Goal: Use online tool/utility: Utilize a website feature to perform a specific function

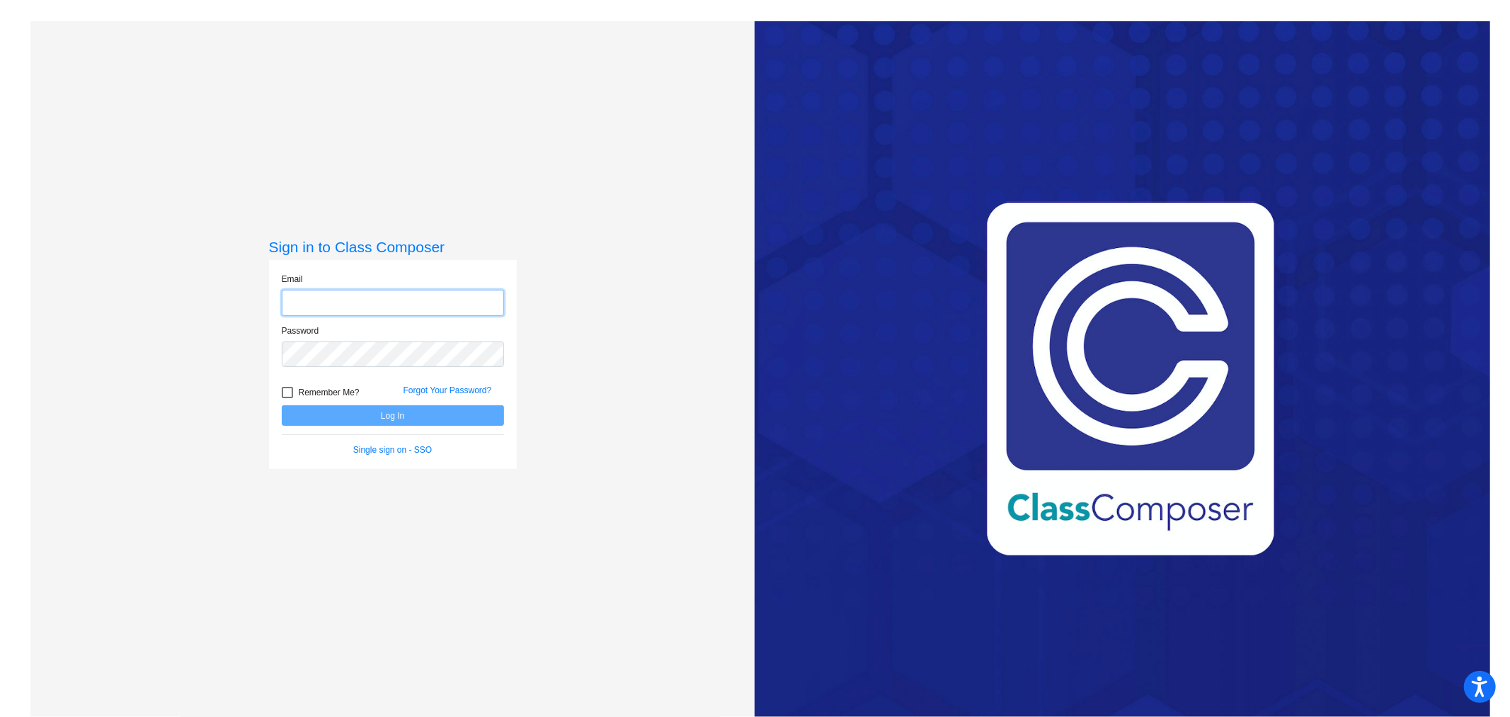
type input "[EMAIL_ADDRESS][DOMAIN_NAME]"
click at [387, 420] on button "Log In" at bounding box center [393, 415] width 222 height 21
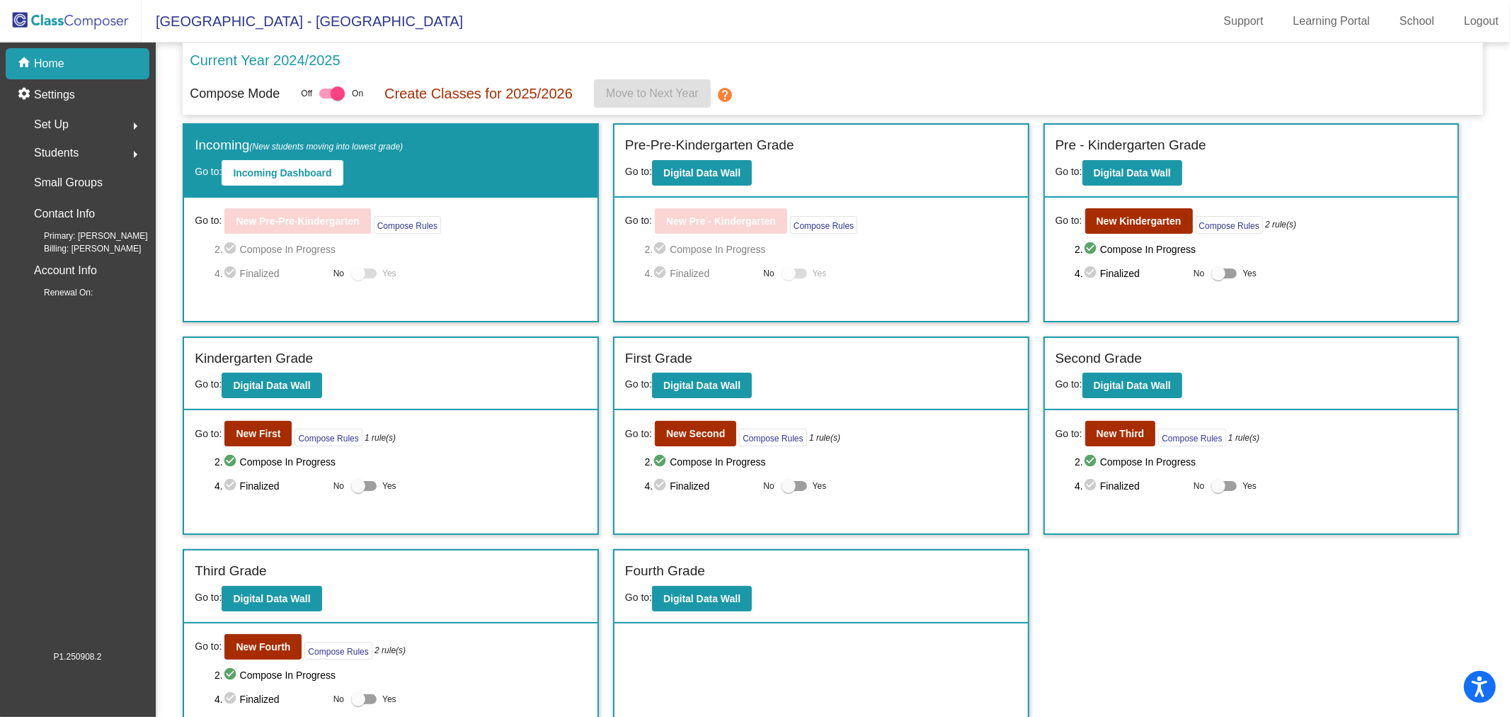
click at [211, 639] on span "Go to:" at bounding box center [208, 646] width 27 height 15
click at [266, 649] on button "New Fourth" at bounding box center [262, 646] width 77 height 25
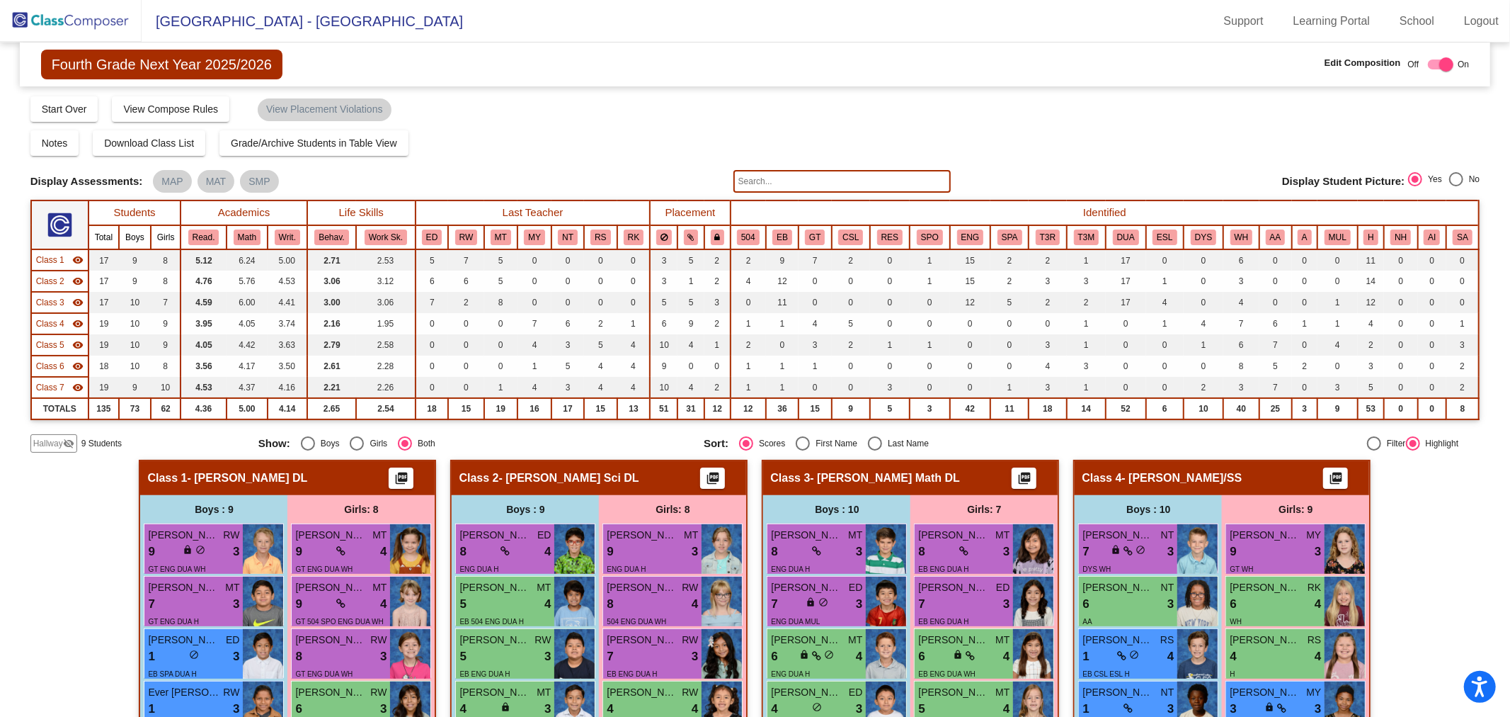
click at [54, 442] on span "Hallway" at bounding box center [48, 443] width 30 height 13
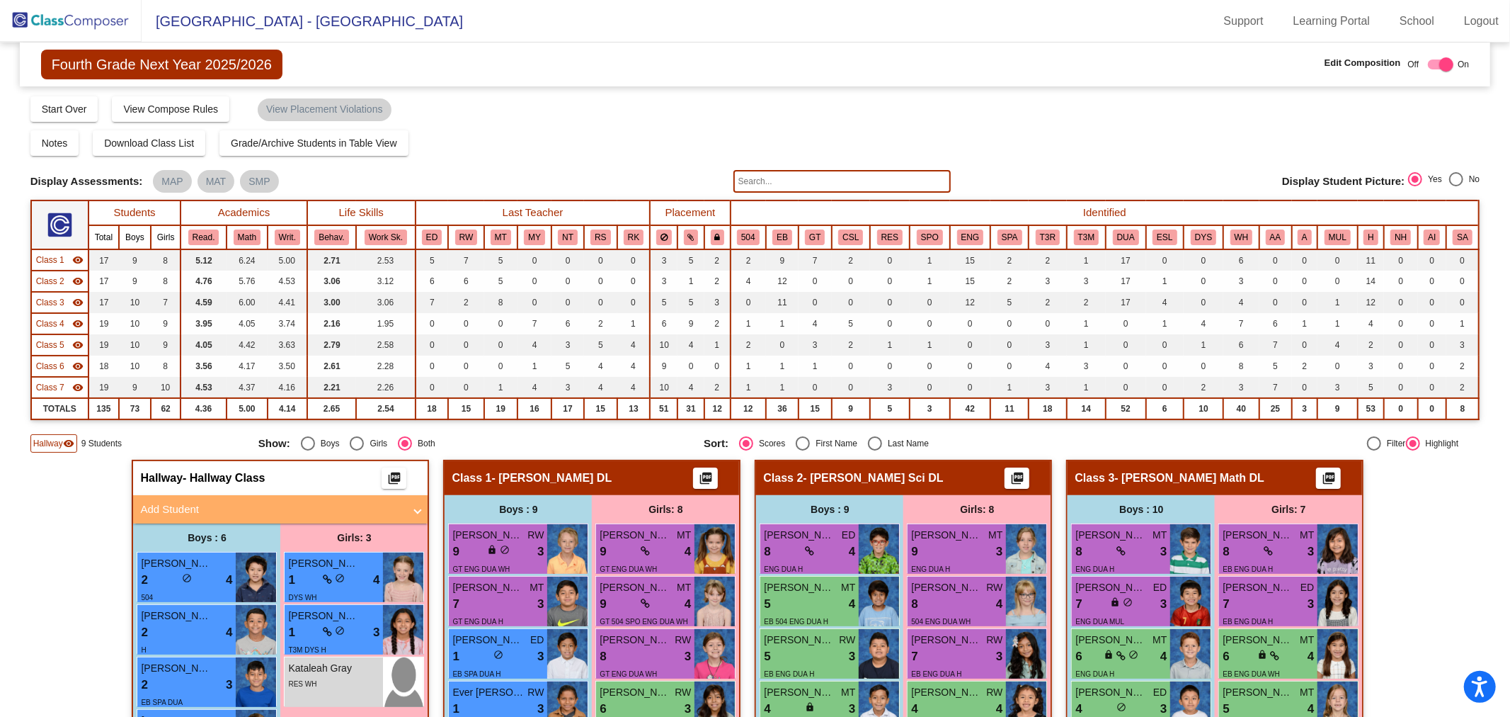
click at [62, 264] on div "Class 1 visibility" at bounding box center [59, 260] width 47 height 13
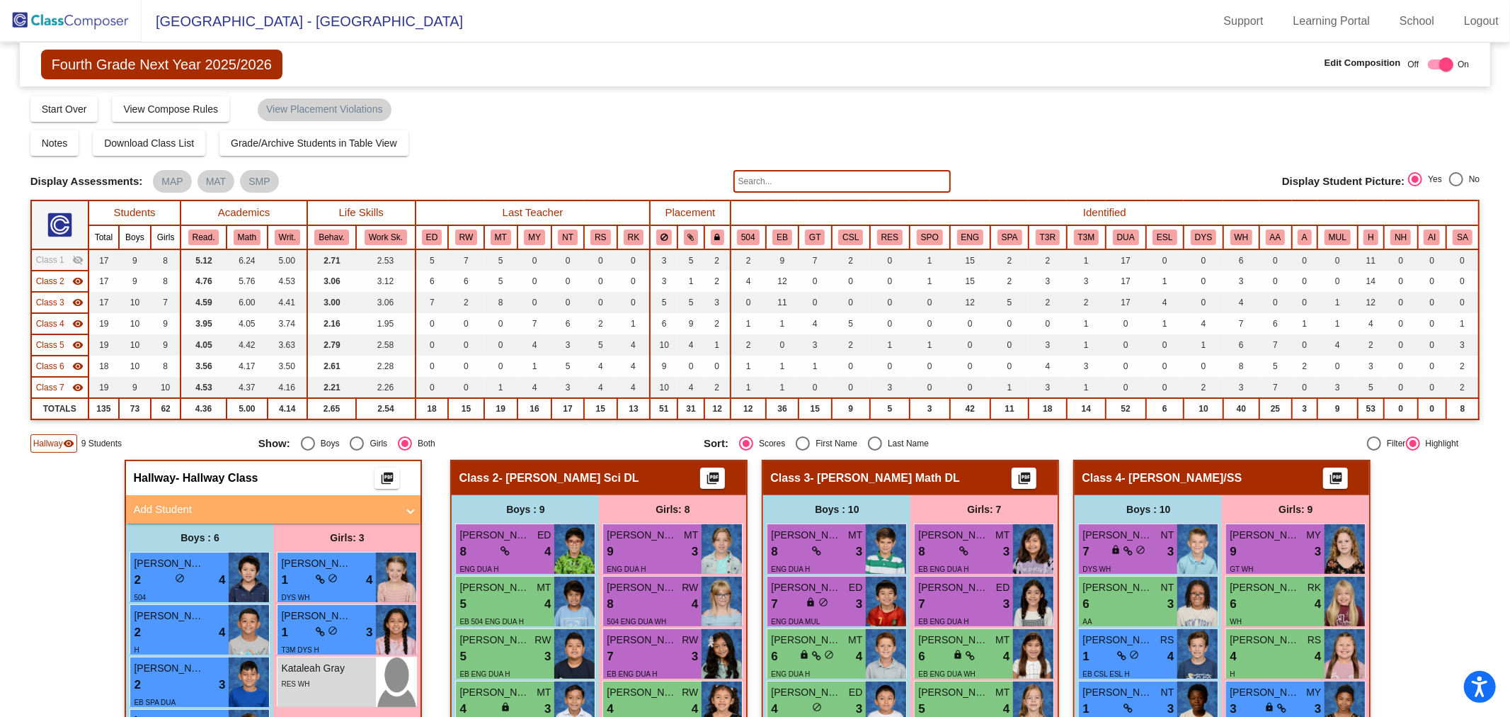
click at [60, 283] on span "Class 2" at bounding box center [50, 281] width 28 height 13
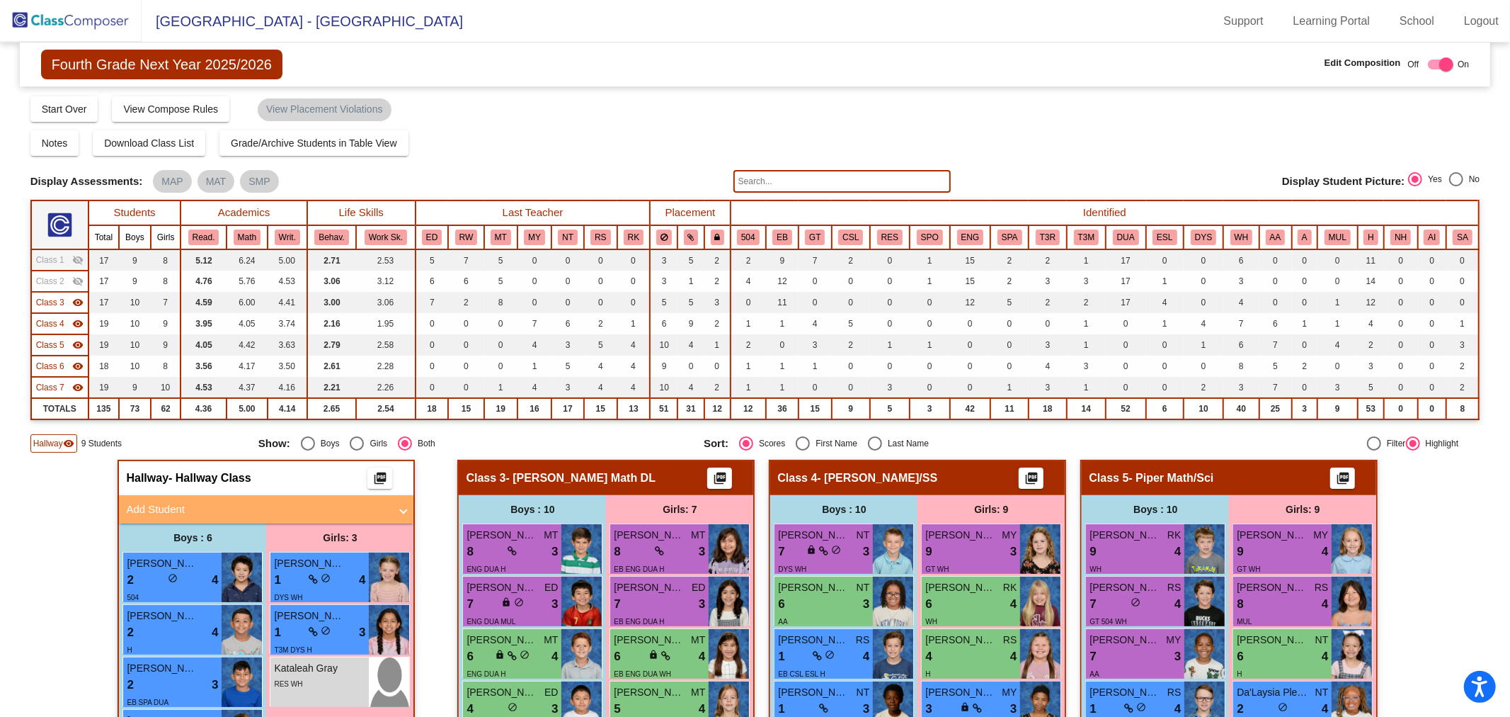
click at [60, 307] on span "Class 3" at bounding box center [50, 302] width 28 height 13
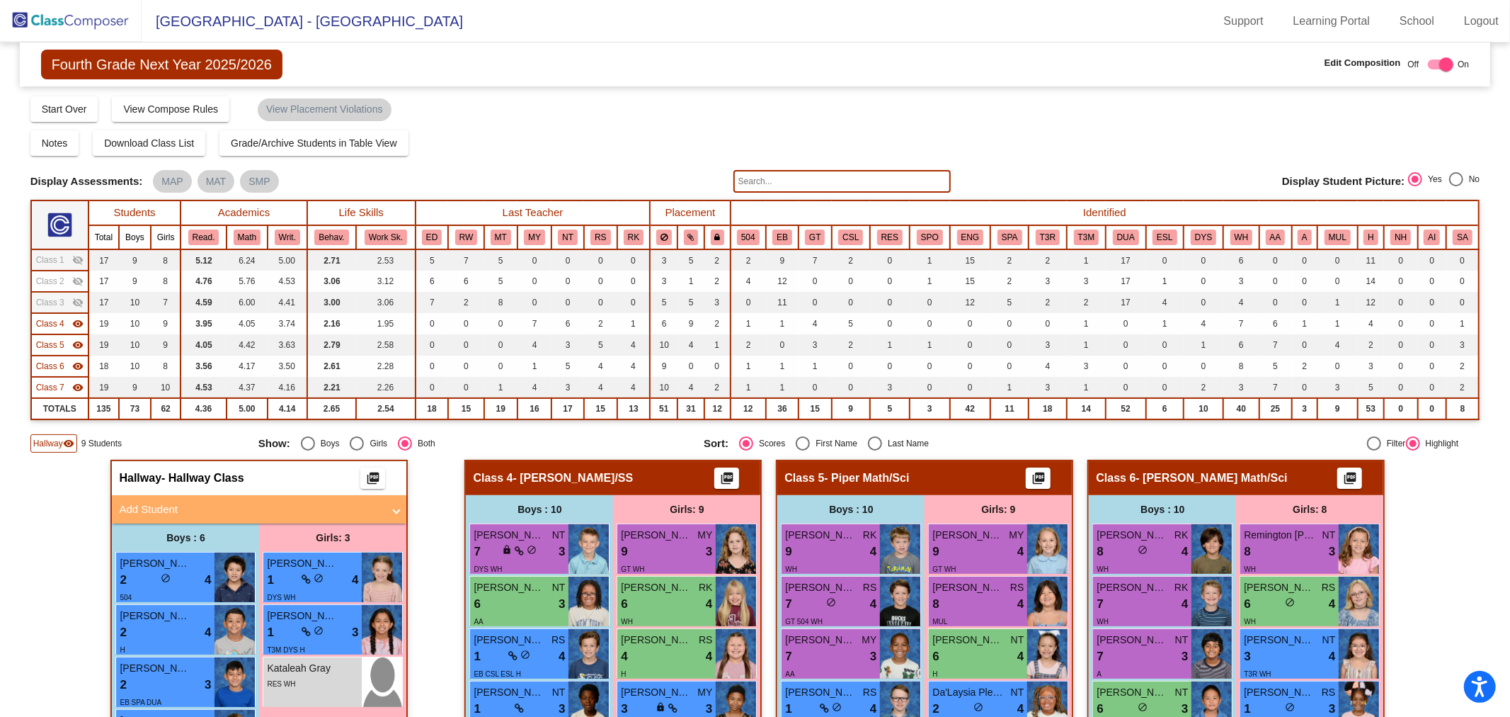
click at [66, 323] on div "Class 4 visibility" at bounding box center [59, 323] width 47 height 13
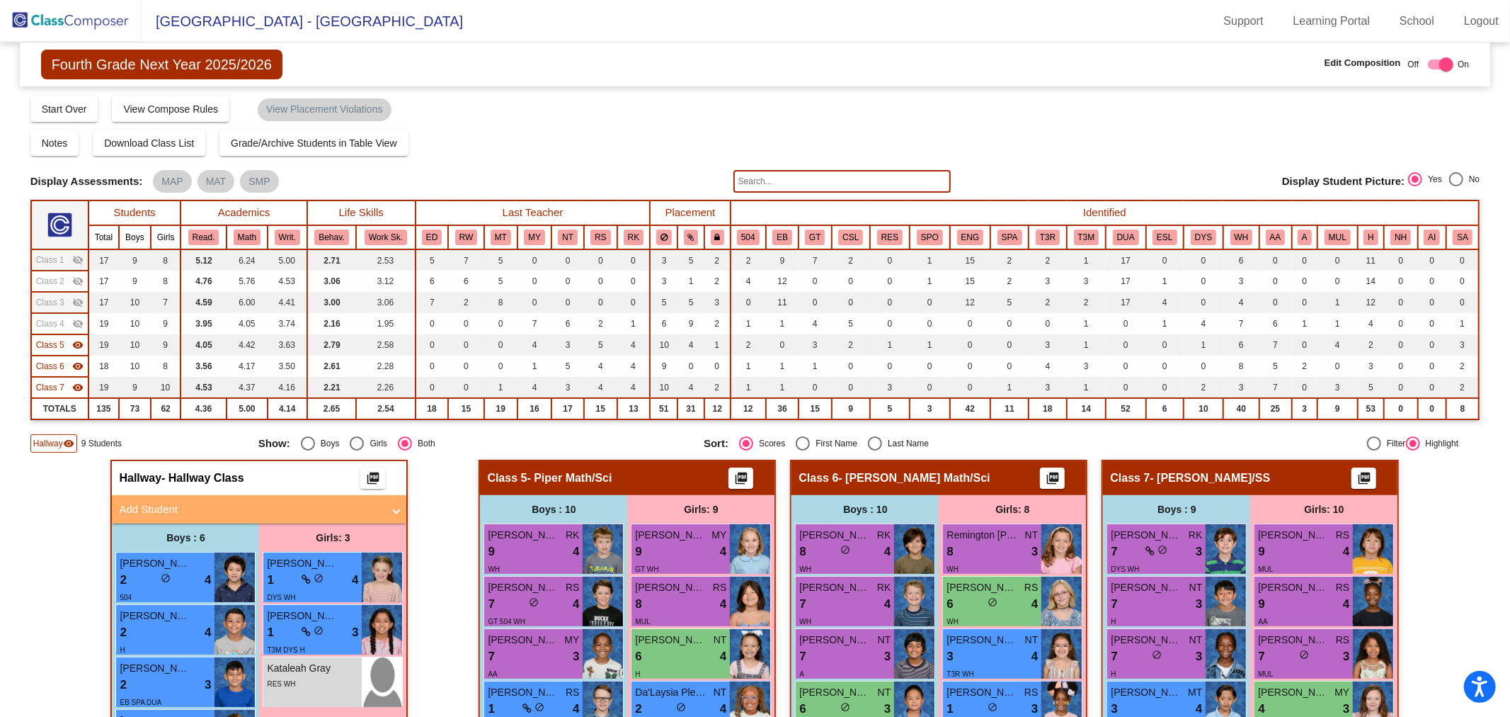
click at [54, 342] on span "Class 5" at bounding box center [50, 344] width 28 height 13
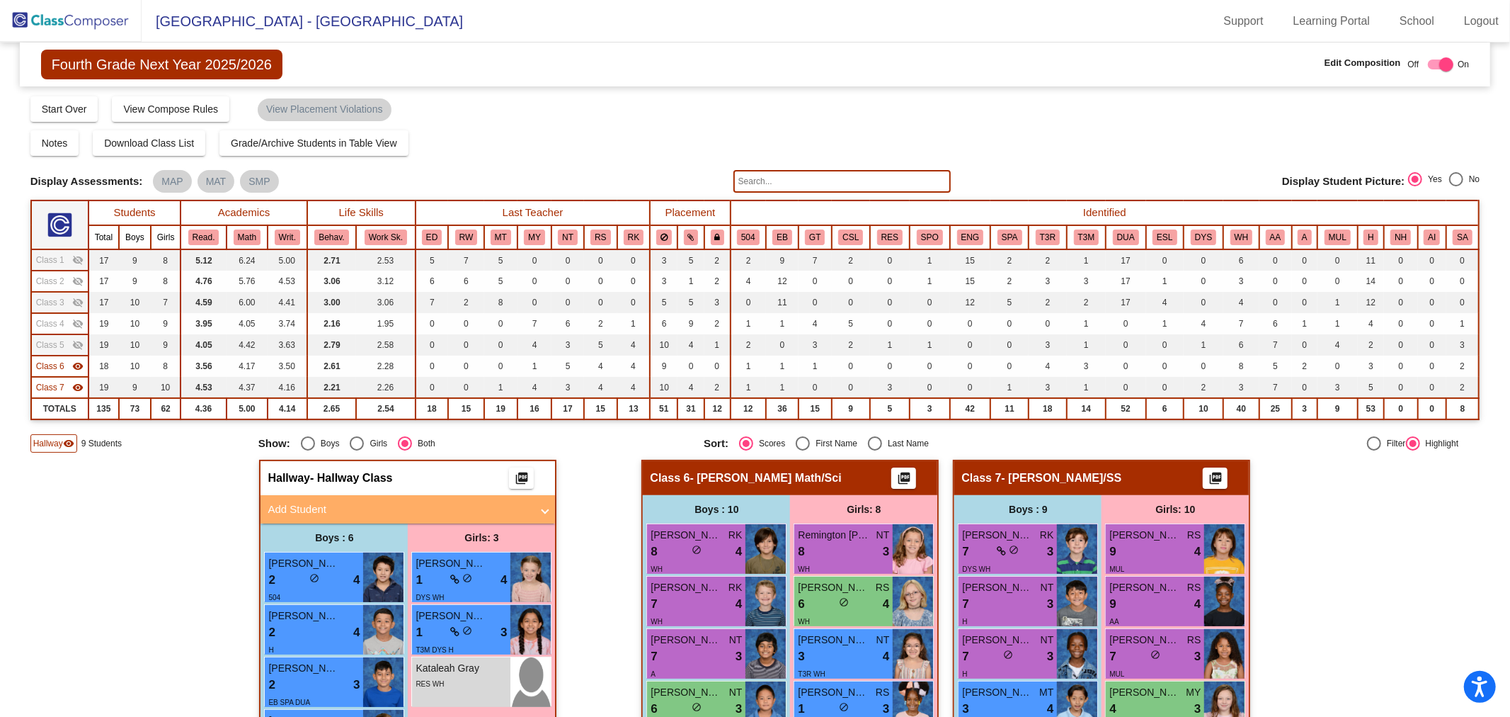
click at [55, 390] on span "Class 7" at bounding box center [50, 387] width 28 height 13
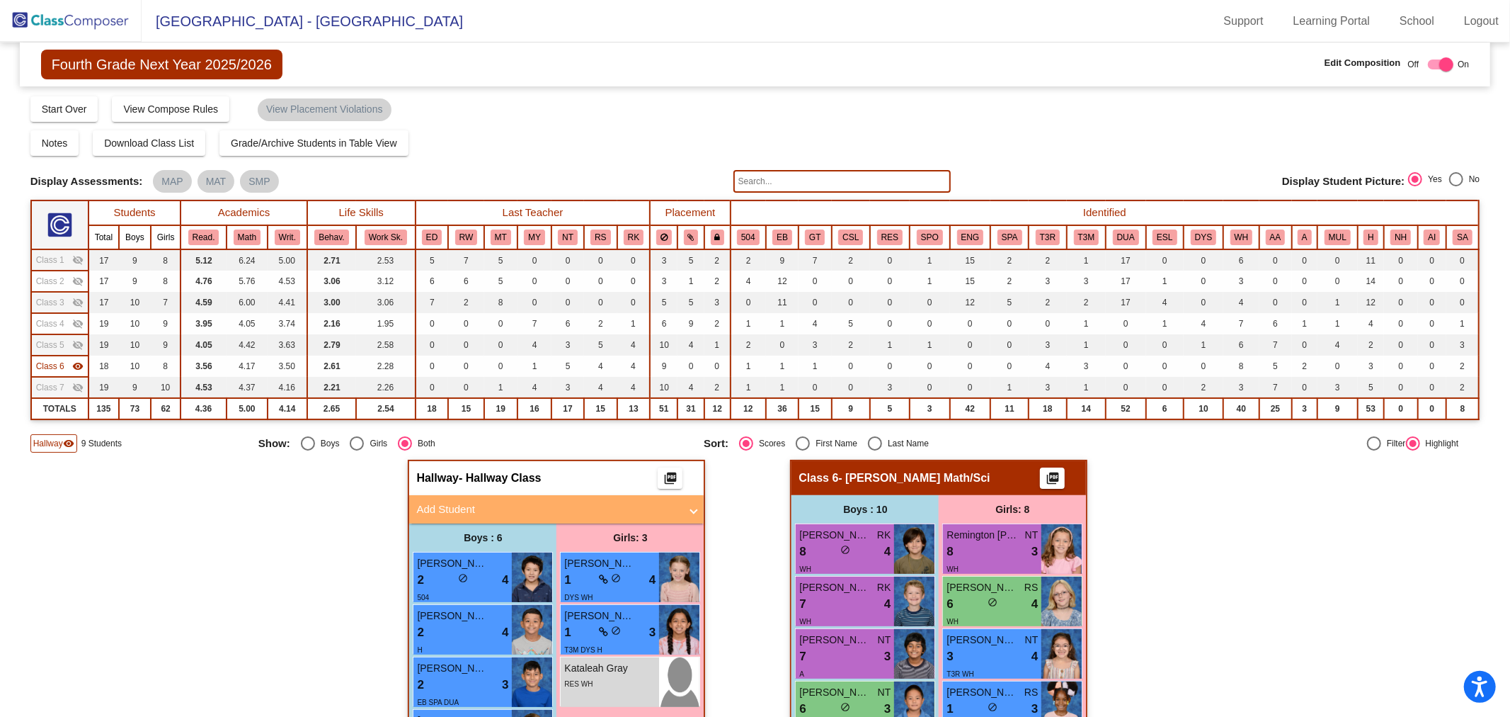
click at [868, 438] on div "Select an option" at bounding box center [875, 443] width 14 height 14
click at [875, 450] on input "Last Name" at bounding box center [875, 450] width 1 height 1
radio input "true"
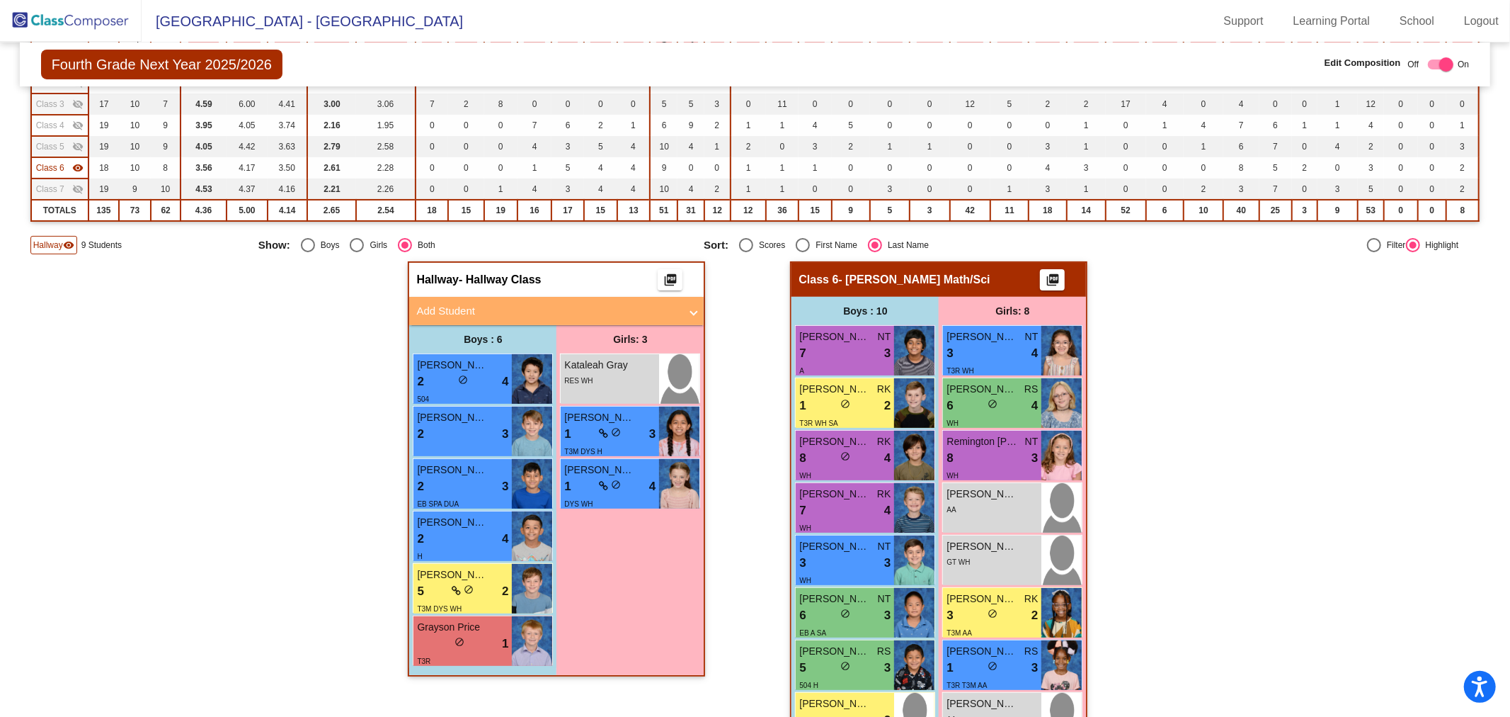
scroll to position [236, 0]
